Goal: Find contact information: Find contact information

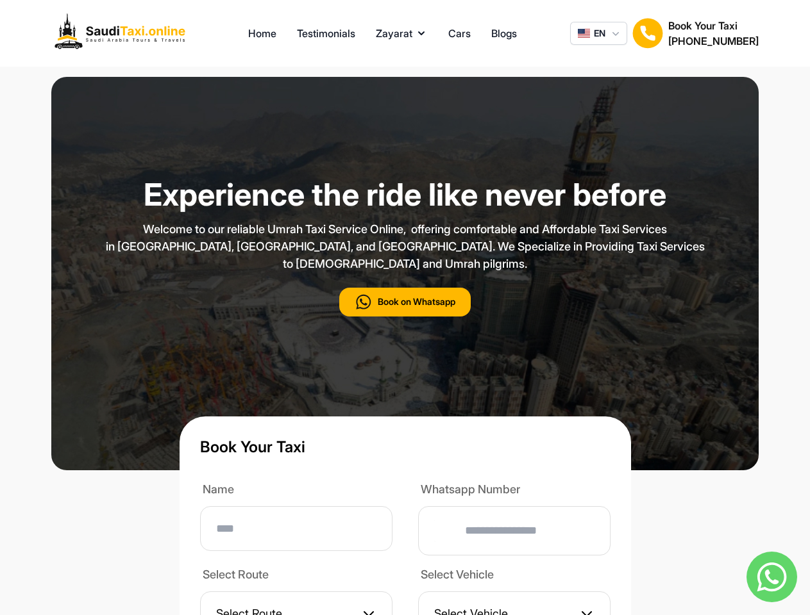
type input "**"
click at [404, 272] on p "Welcome to our reliable Umrah Taxi Service Online, offering comfortable and Aff…" at bounding box center [405, 247] width 641 height 52
click at [401, 33] on button "Zayarat" at bounding box center [402, 33] width 52 height 15
click at [598, 33] on span "EN" at bounding box center [600, 33] width 12 height 13
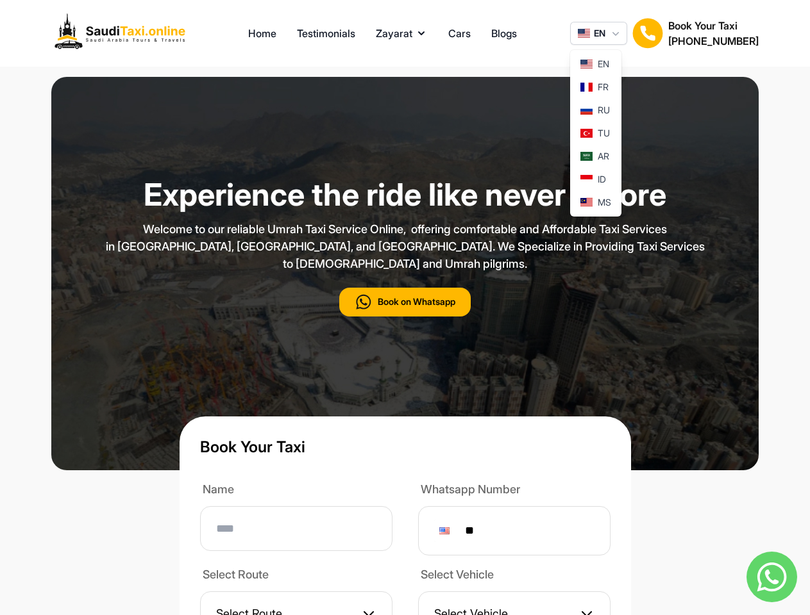
click at [647, 33] on img at bounding box center [647, 33] width 31 height 31
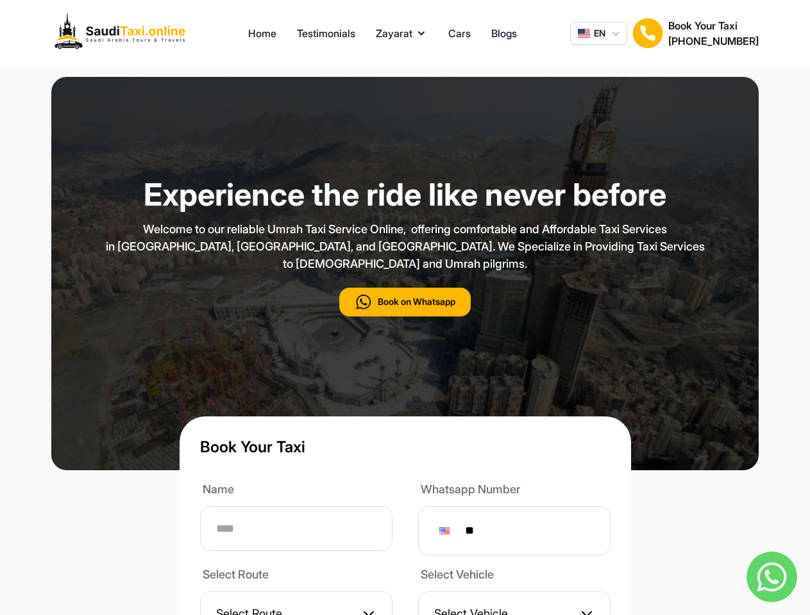
click at [713, 33] on h2 "[PHONE_NUMBER]" at bounding box center [713, 40] width 90 height 15
click at [404, 317] on button "Book on Whatsapp" at bounding box center [404, 302] width 131 height 29
click at [771, 577] on img at bounding box center [771, 577] width 51 height 51
click at [449, 535] on div at bounding box center [444, 531] width 10 height 7
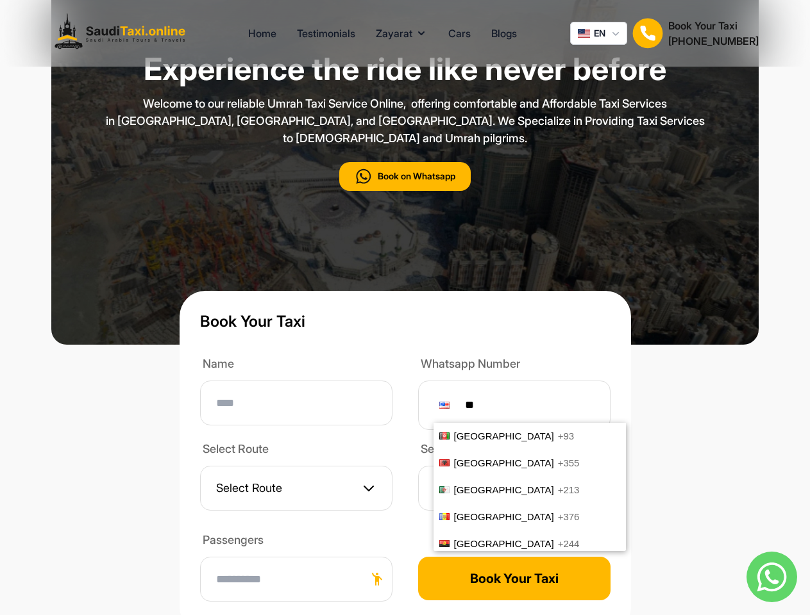
scroll to position [5328, 0]
